Goal: Information Seeking & Learning: Learn about a topic

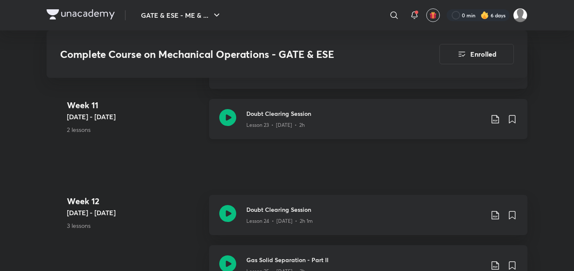
click at [372, 128] on div "Lesson 23 • Jan 18 • 2h" at bounding box center [364, 123] width 237 height 11
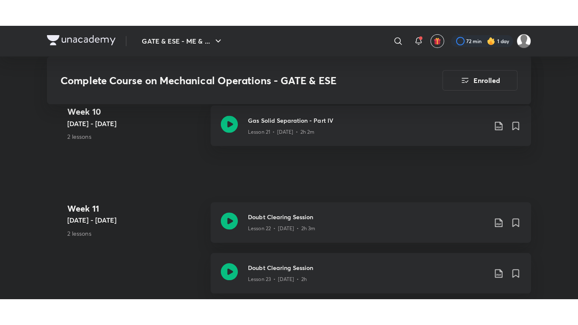
scroll to position [2005, 0]
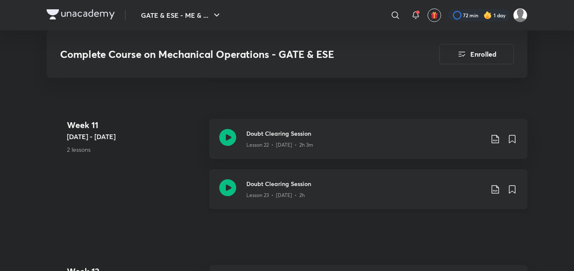
click at [334, 190] on div "Lesson 23 • Jan 18 • 2h" at bounding box center [364, 193] width 237 height 11
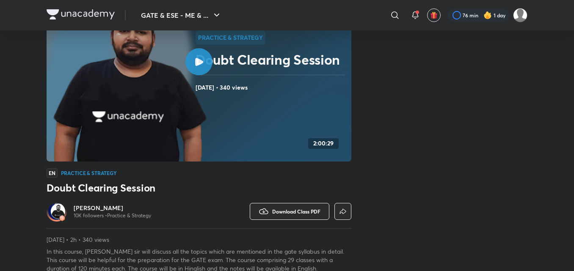
scroll to position [67, 0]
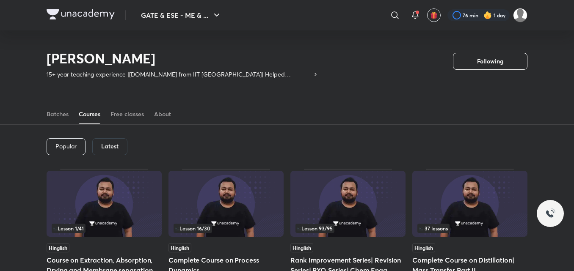
scroll to position [94, 0]
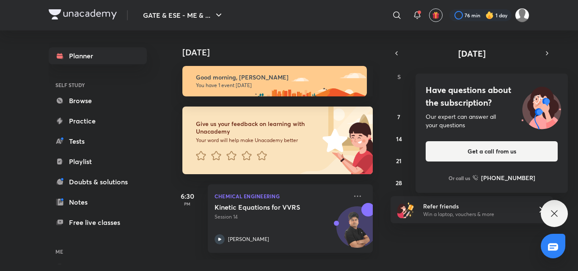
click at [552, 215] on icon at bounding box center [555, 214] width 10 height 10
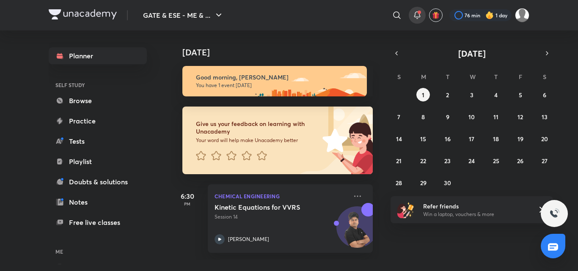
click at [415, 13] on icon at bounding box center [418, 14] width 6 height 5
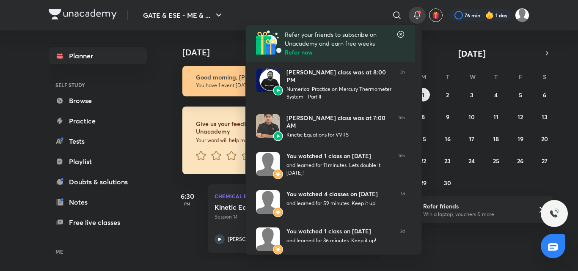
click at [402, 35] on icon at bounding box center [401, 34] width 8 height 8
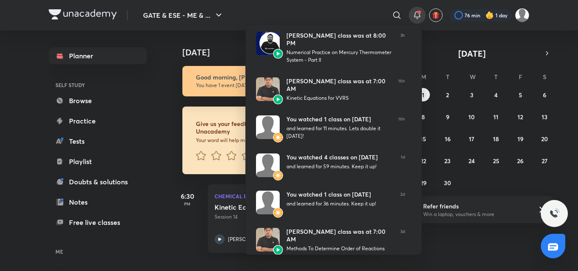
drag, startPoint x: 401, startPoint y: 47, endPoint x: 351, endPoint y: 4, distance: 66.1
click at [351, 4] on div at bounding box center [289, 135] width 578 height 271
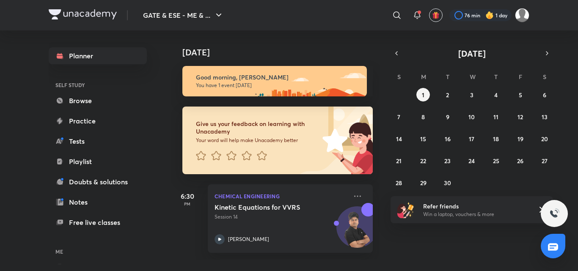
drag, startPoint x: 445, startPoint y: 232, endPoint x: 476, endPoint y: 183, distance: 58.5
click at [476, 183] on div "31 1 2 3 4 5 6 7 8 9 10 11 12 13 14 15 16 17 18 19 20 21 22 23 24 25 26 27 28 2…" at bounding box center [472, 139] width 163 height 102
click at [459, 15] on div at bounding box center [481, 15] width 62 height 12
click at [459, 18] on div at bounding box center [481, 15] width 62 height 12
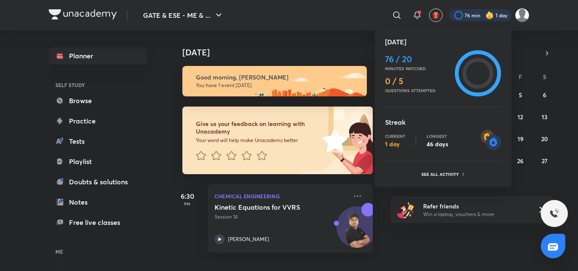
drag, startPoint x: 475, startPoint y: 77, endPoint x: 479, endPoint y: 64, distance: 13.7
click at [479, 64] on icon at bounding box center [478, 73] width 31 height 31
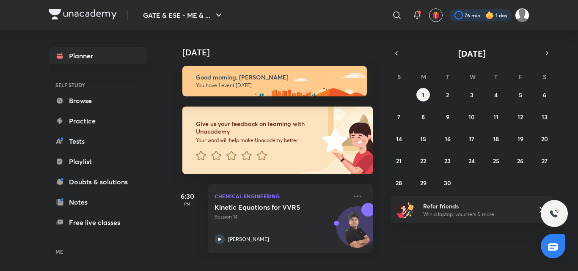
click at [459, 16] on div at bounding box center [481, 15] width 62 height 12
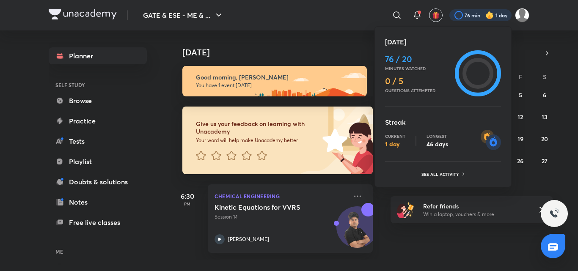
click at [501, 139] on img at bounding box center [491, 140] width 20 height 20
click at [499, 140] on img at bounding box center [491, 140] width 20 height 20
click at [365, 24] on div at bounding box center [289, 135] width 578 height 271
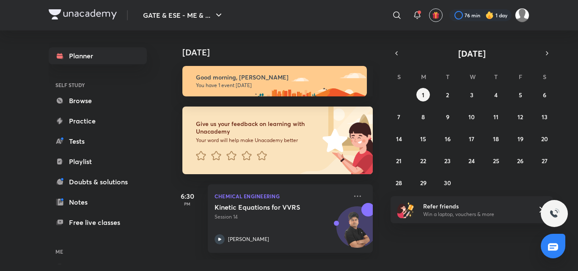
drag, startPoint x: 364, startPoint y: 24, endPoint x: 338, endPoint y: 11, distance: 29.0
click at [338, 11] on div "​" at bounding box center [328, 15] width 156 height 20
drag, startPoint x: 394, startPoint y: 13, endPoint x: 359, endPoint y: 11, distance: 35.2
click at [357, 11] on div "​" at bounding box center [328, 15] width 156 height 20
click at [400, 19] on icon at bounding box center [397, 15] width 10 height 10
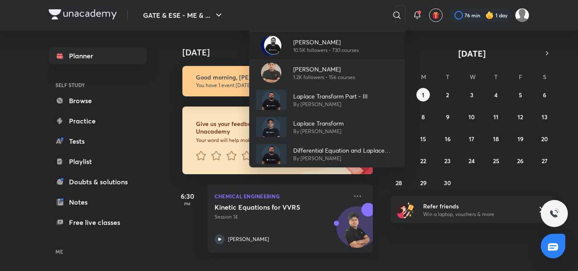
click at [310, 49] on p "10.5K followers • 730 courses" at bounding box center [326, 51] width 66 height 8
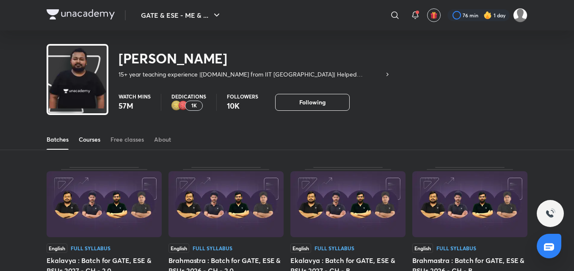
click at [88, 143] on div "Courses" at bounding box center [90, 140] width 22 height 8
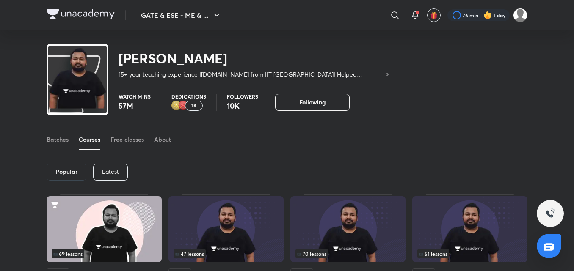
click at [103, 169] on p "Latest" at bounding box center [110, 172] width 17 height 7
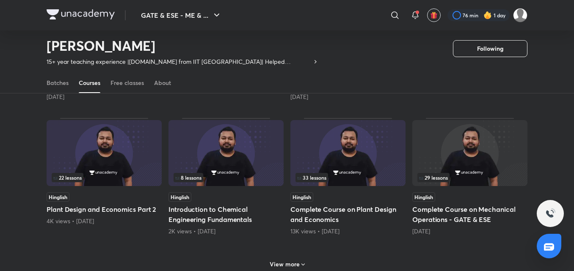
scroll to position [331, 0]
click at [437, 139] on img at bounding box center [469, 153] width 115 height 66
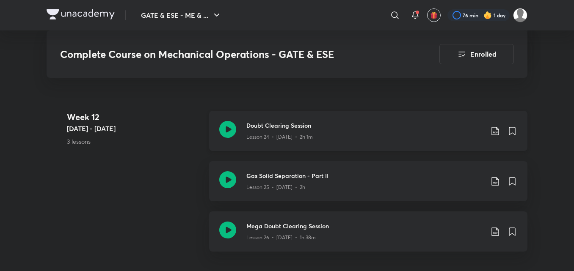
scroll to position [2174, 0]
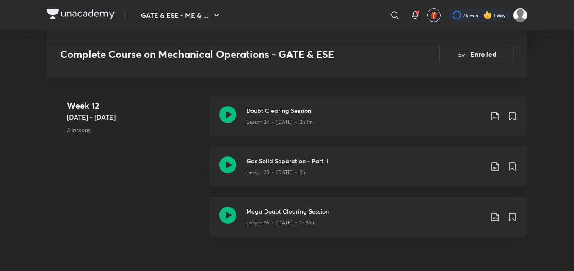
click at [414, 124] on div "Lesson 24 • [DATE] • 2h 1m" at bounding box center [364, 120] width 237 height 11
click at [299, 167] on div "Lesson 25 • [DATE] • 2h" at bounding box center [364, 171] width 237 height 11
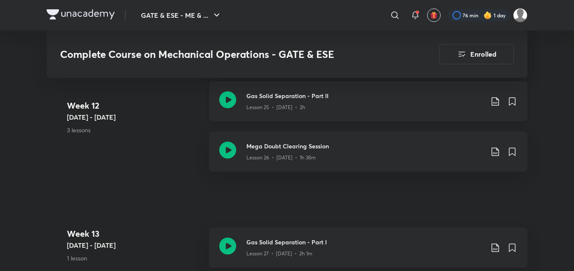
scroll to position [2244, 0]
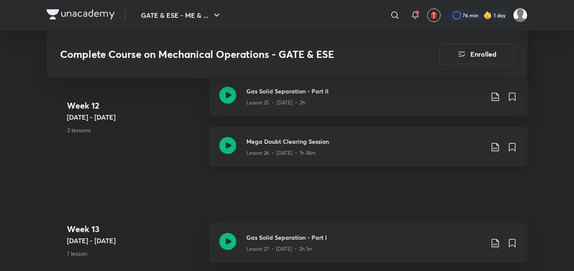
click at [398, 144] on h3 "Mega Doubt Clearing Session" at bounding box center [364, 141] width 237 height 9
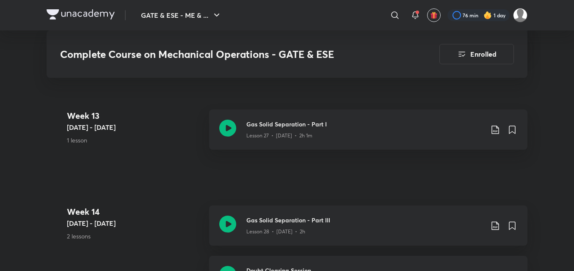
scroll to position [2329, 0]
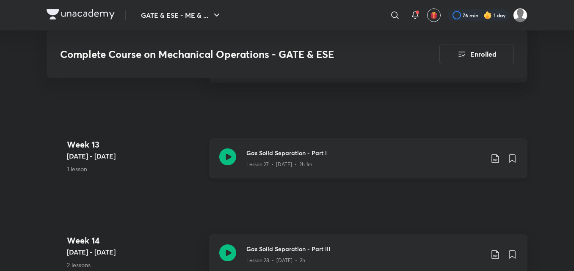
click at [408, 168] on div "Lesson 27 • [DATE] • 2h 1m" at bounding box center [364, 163] width 237 height 11
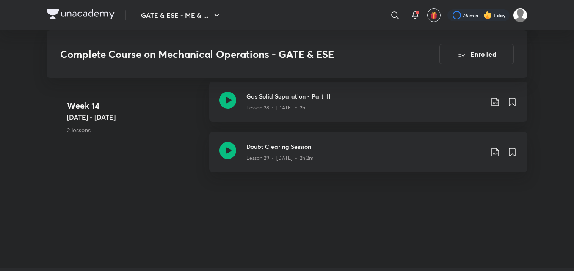
scroll to position [2498, 0]
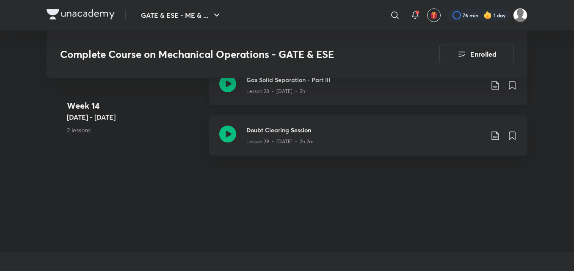
click at [383, 89] on div "Lesson 28 • [DATE] • 2h" at bounding box center [364, 89] width 237 height 11
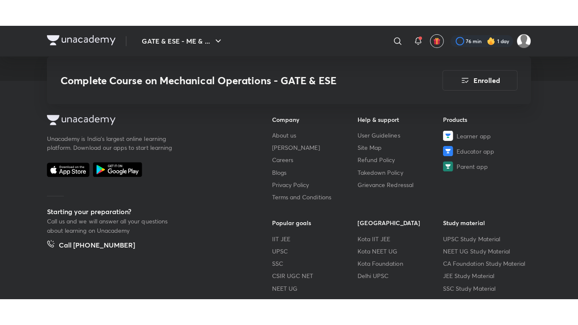
scroll to position [2668, 0]
